Goal: Information Seeking & Learning: Learn about a topic

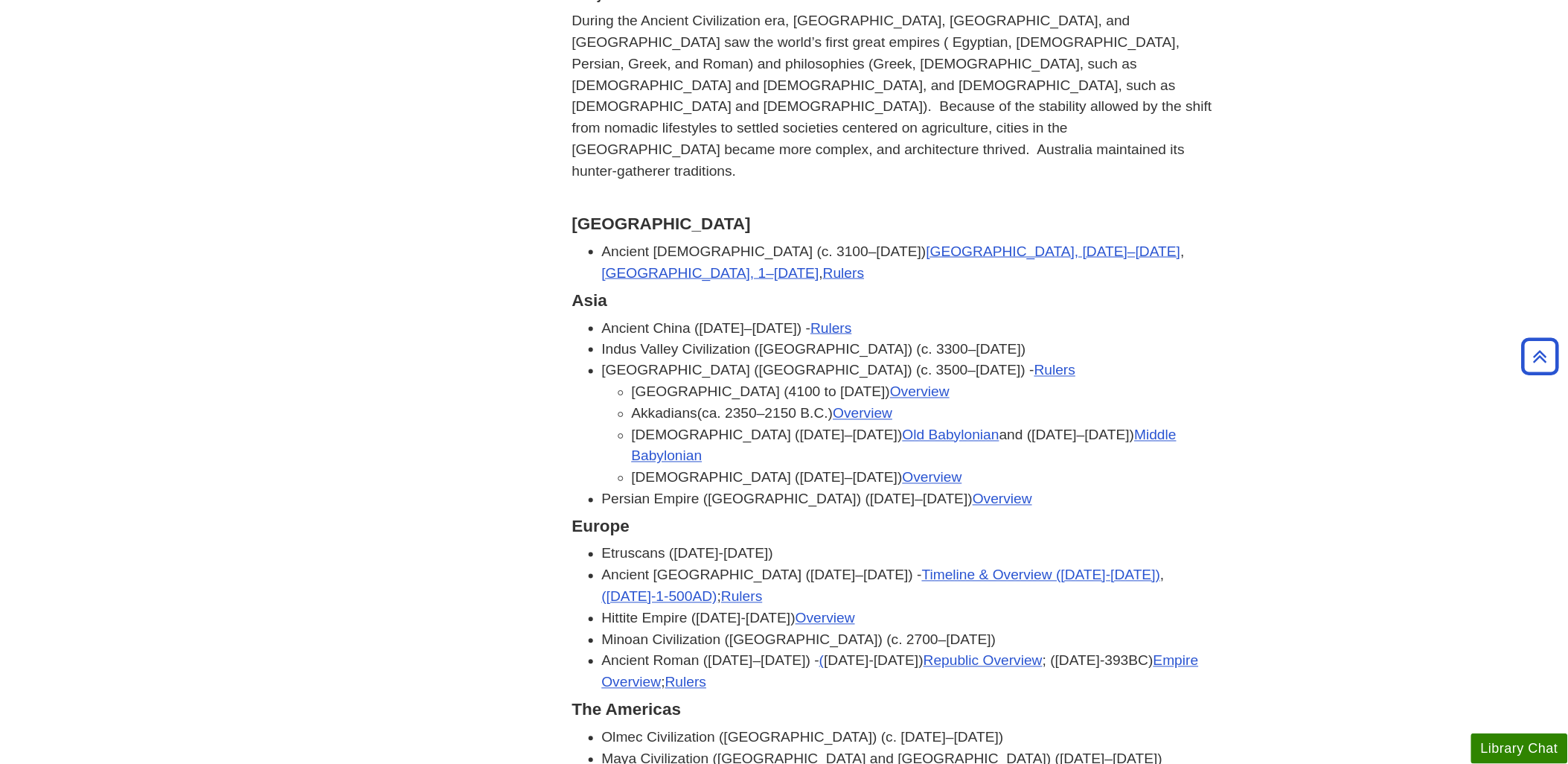
scroll to position [662, 0]
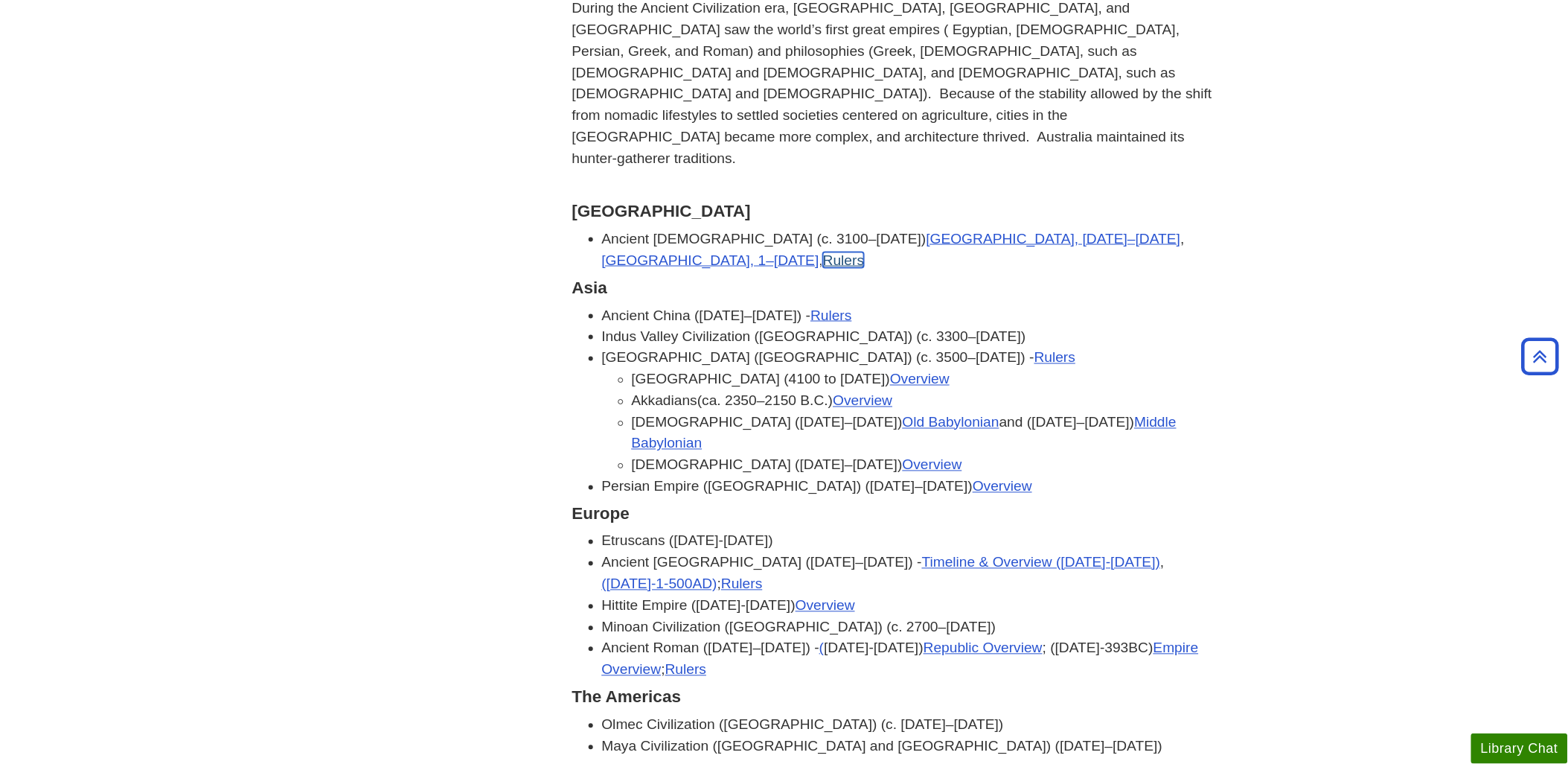
click at [864, 252] on link "Rulers" at bounding box center [844, 260] width 41 height 16
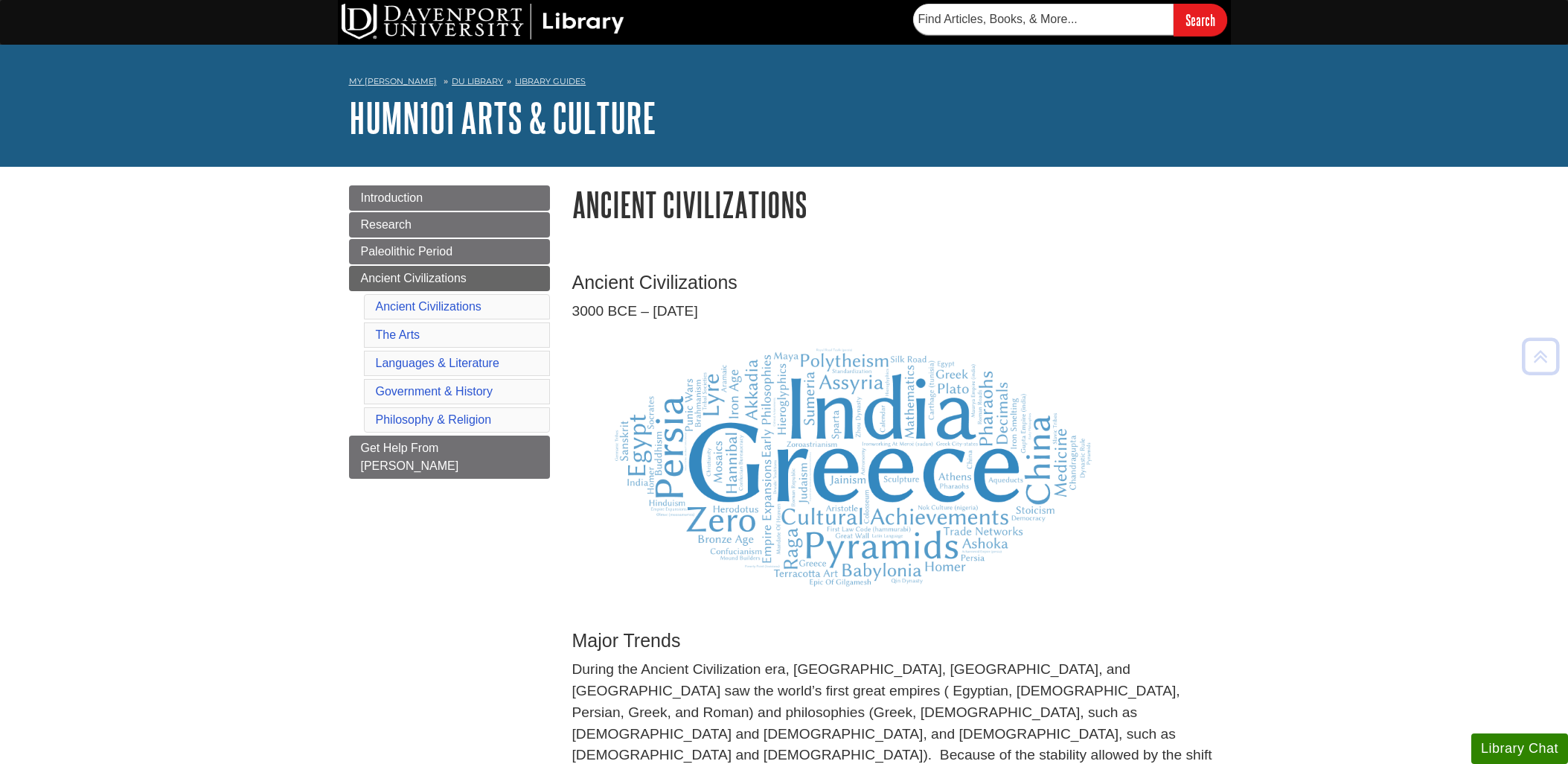
scroll to position [660, 0]
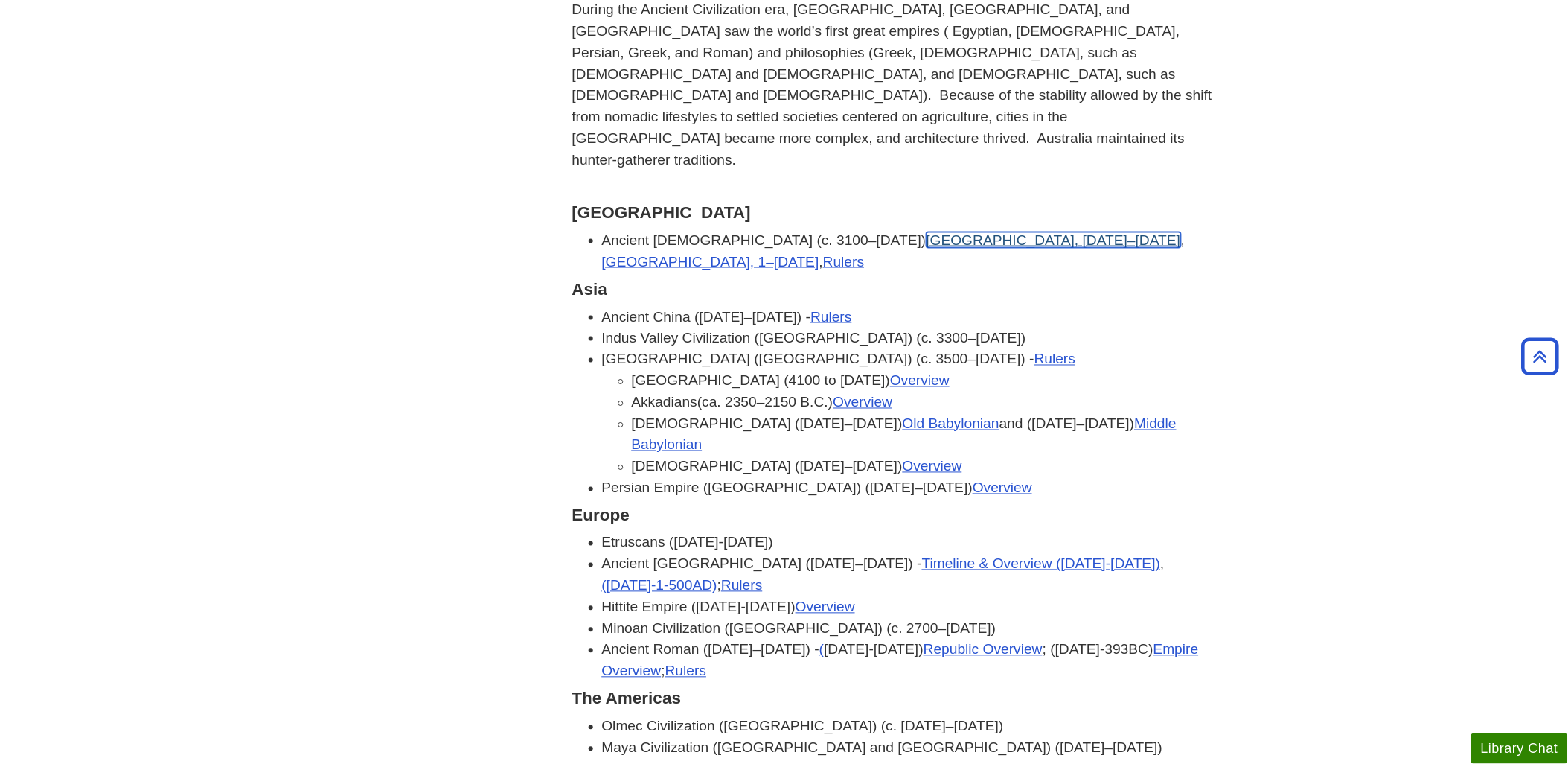
click at [928, 232] on link "[GEOGRAPHIC_DATA], [DATE]–[DATE]" at bounding box center [1053, 239] width 254 height 16
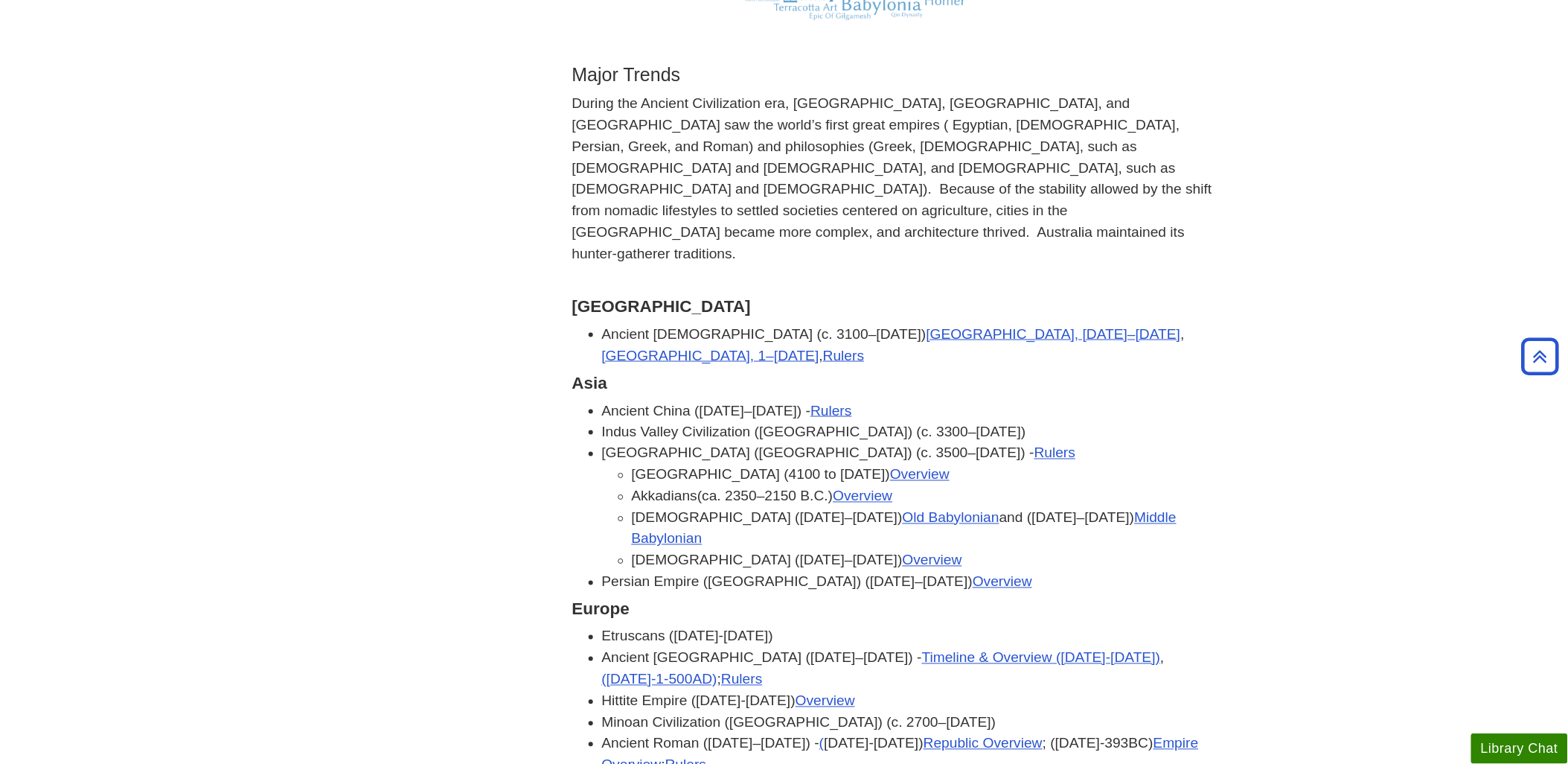
scroll to position [579, 0]
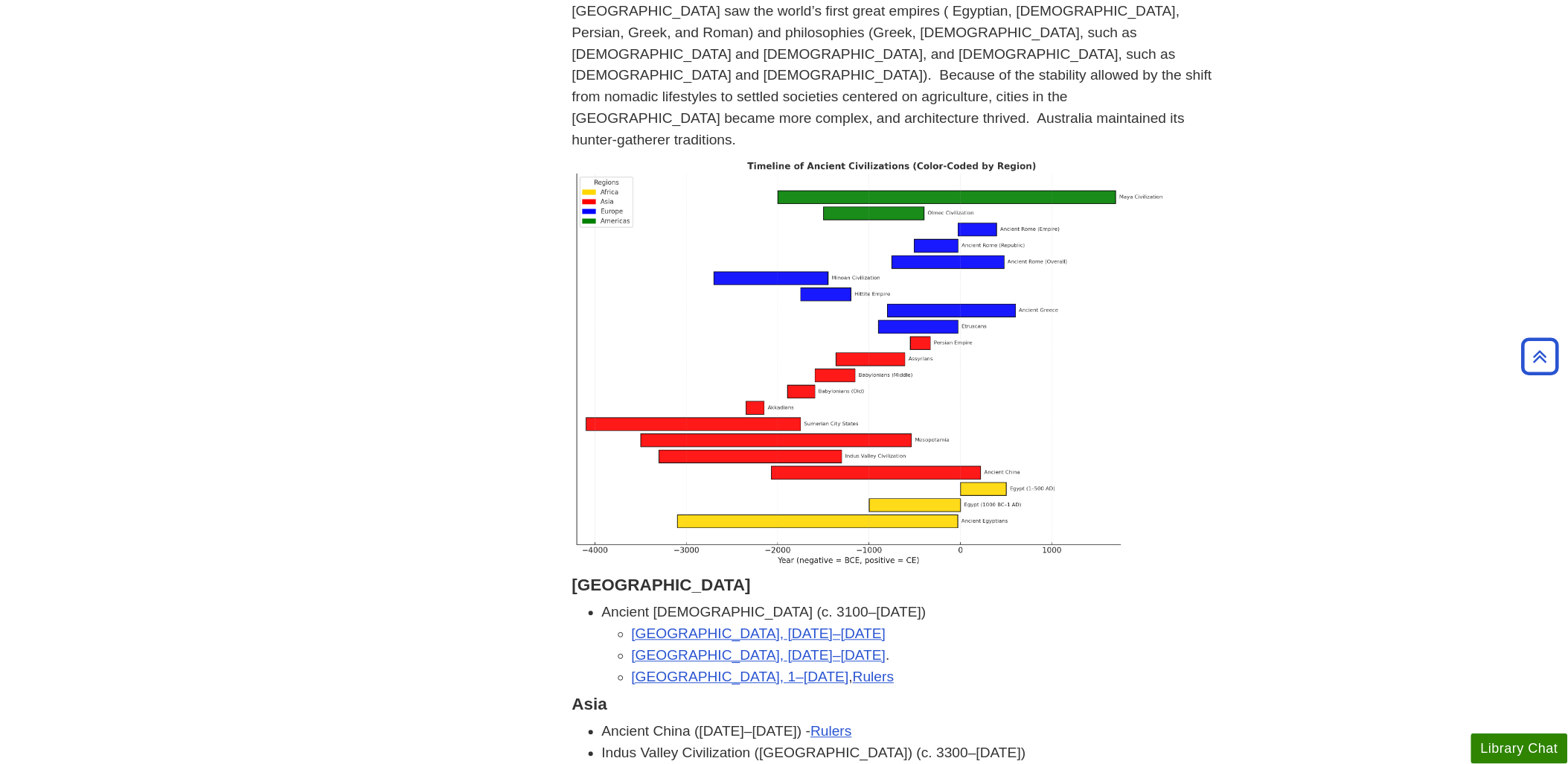
scroll to position [744, 0]
